Goal: Transaction & Acquisition: Purchase product/service

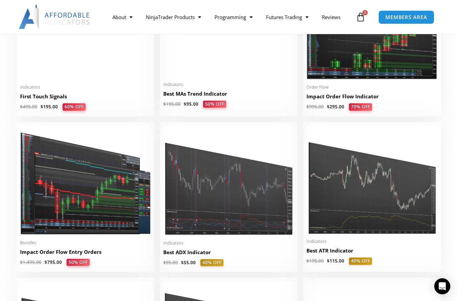
scroll to position [1167, 0]
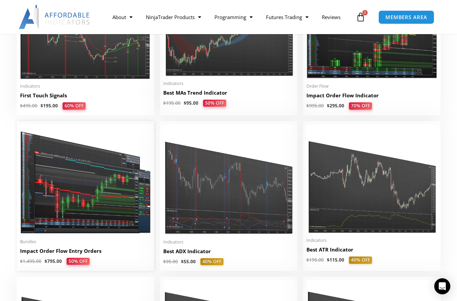
click at [65, 198] on img at bounding box center [85, 179] width 131 height 110
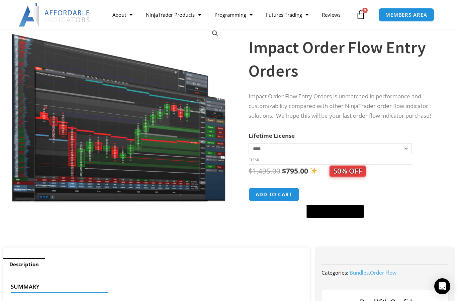
scroll to position [53, 0]
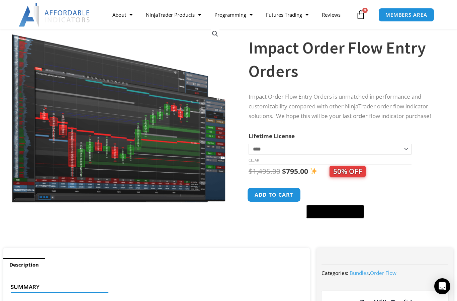
click at [272, 192] on button "Add to cart" at bounding box center [274, 195] width 54 height 14
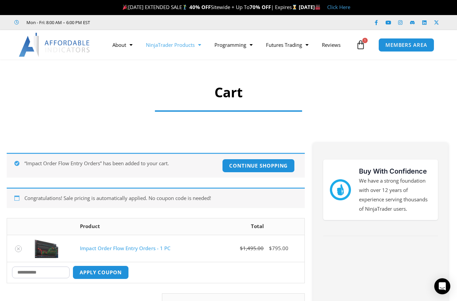
click at [168, 41] on link "NinjaTrader Products" at bounding box center [173, 44] width 69 height 15
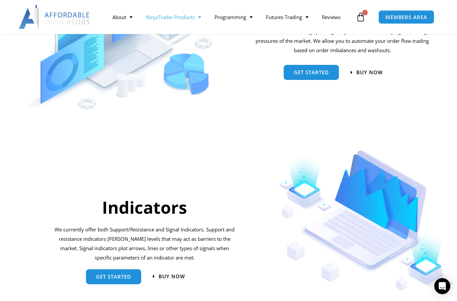
scroll to position [560, 0]
click at [309, 71] on span "Get started" at bounding box center [311, 70] width 35 height 5
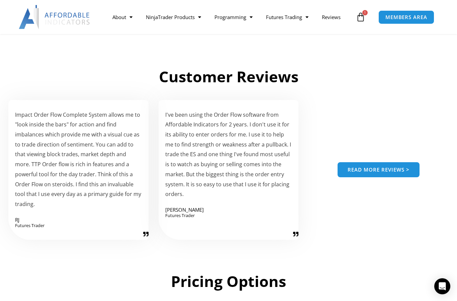
scroll to position [915, 0]
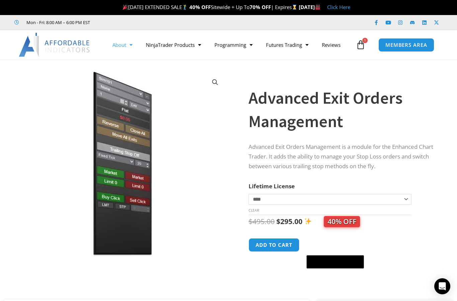
click at [129, 47] on span "Menu" at bounding box center [129, 45] width 6 height 12
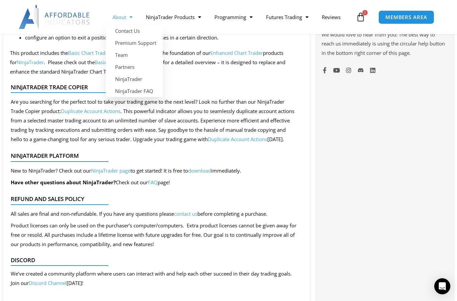
scroll to position [575, 0]
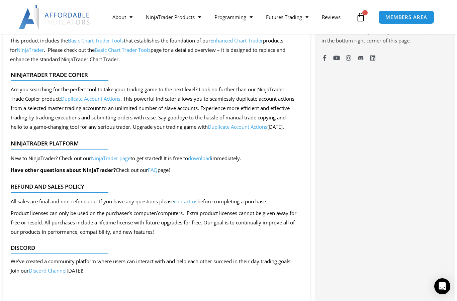
click at [116, 162] on link "NinjaTrader page" at bounding box center [110, 158] width 39 height 7
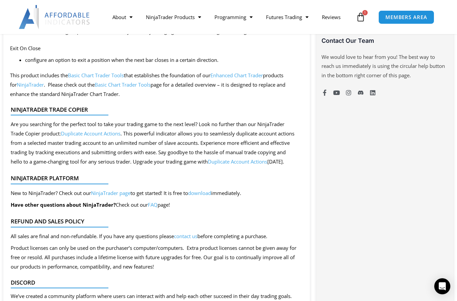
scroll to position [540, 0]
click at [339, 16] on link "Reviews" at bounding box center [331, 16] width 32 height 15
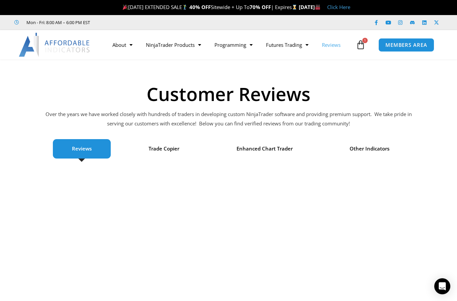
click at [360, 45] on icon at bounding box center [360, 44] width 9 height 9
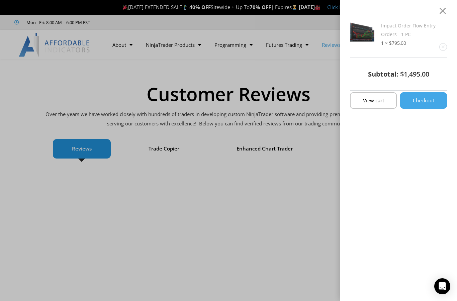
click at [400, 27] on link "Impact Order Flow Entry Orders - 1 PC" at bounding box center [408, 29] width 55 height 15
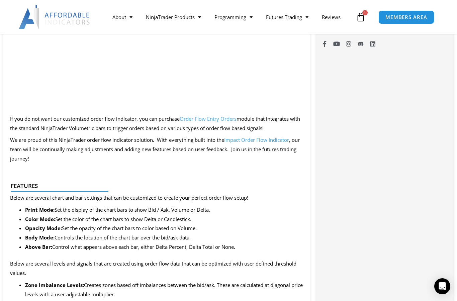
scroll to position [569, 0]
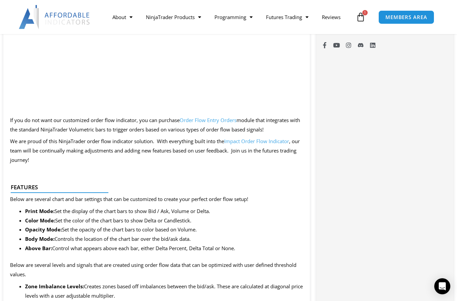
click at [211, 120] on link "Order Flow Entry Orders" at bounding box center [208, 120] width 57 height 7
